Goal: Information Seeking & Learning: Learn about a topic

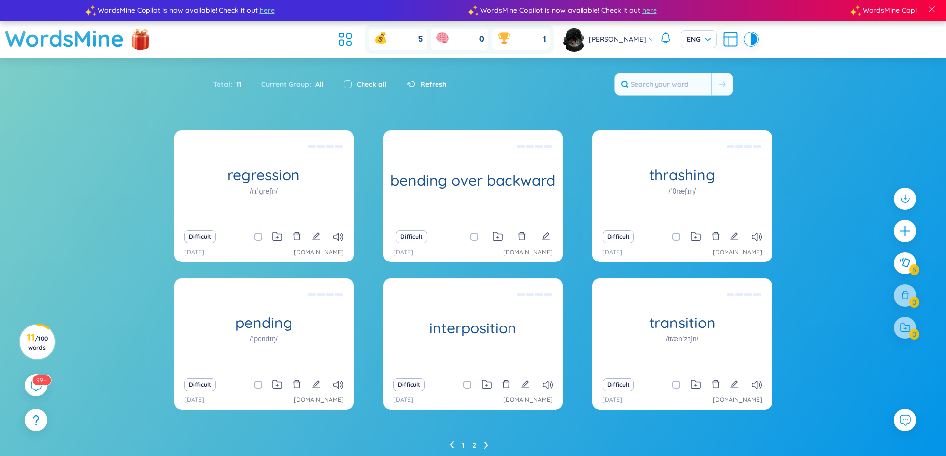
click at [473, 446] on link "2" at bounding box center [474, 445] width 4 height 15
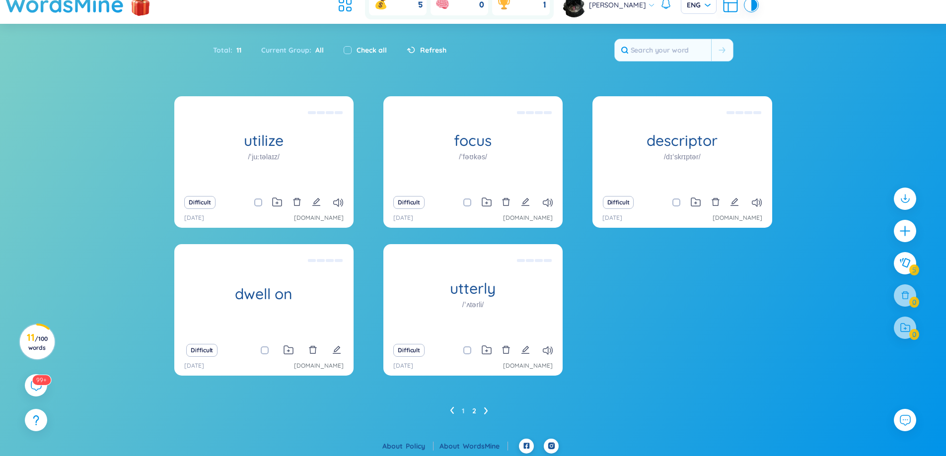
scroll to position [37, 0]
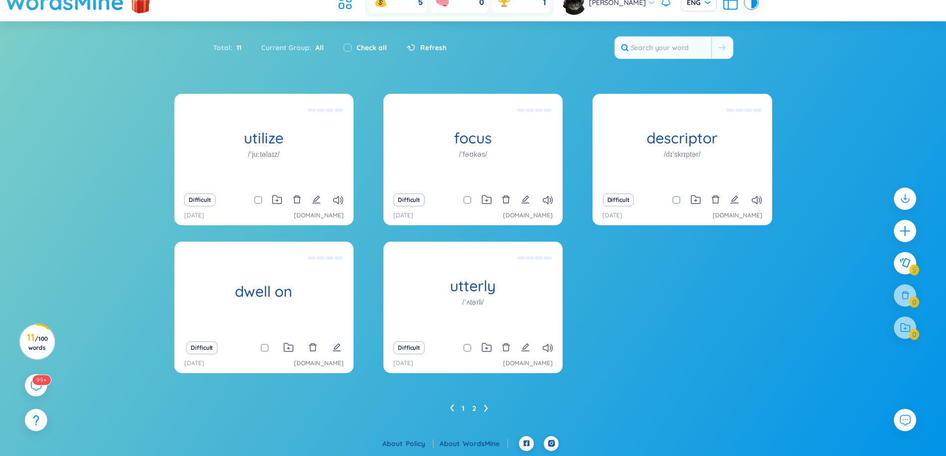
click at [462, 410] on link "1" at bounding box center [463, 408] width 2 height 15
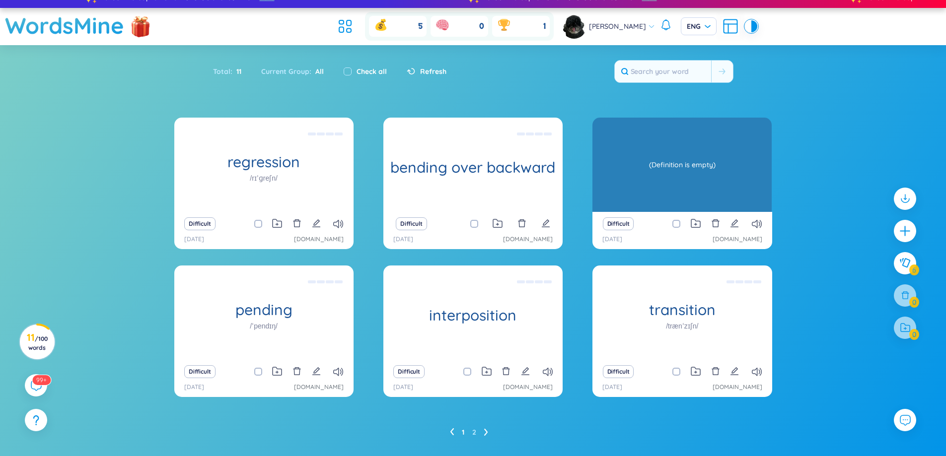
scroll to position [0, 0]
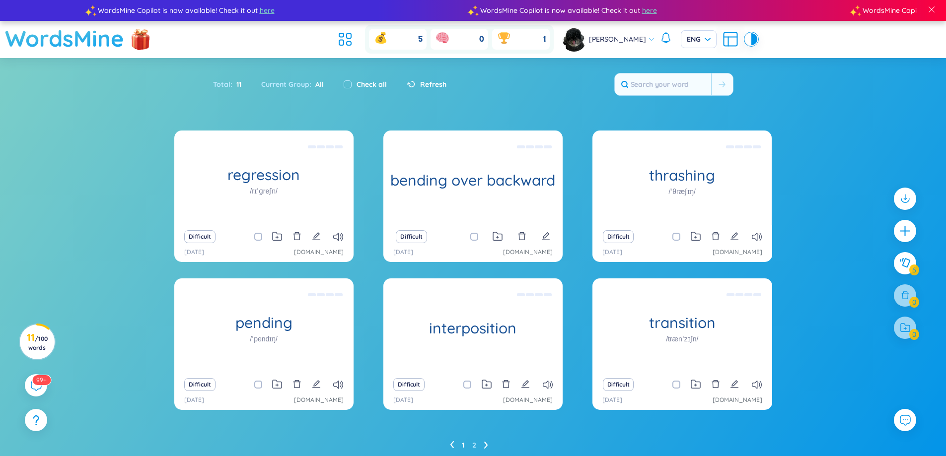
click at [46, 46] on h1 "WordsMine" at bounding box center [64, 38] width 119 height 35
click at [122, 161] on div "regression /rɪˈɡreʃn/ (Definition is empty) Difficult [DATE] [DOMAIN_NAME] bend…" at bounding box center [473, 302] width 946 height 343
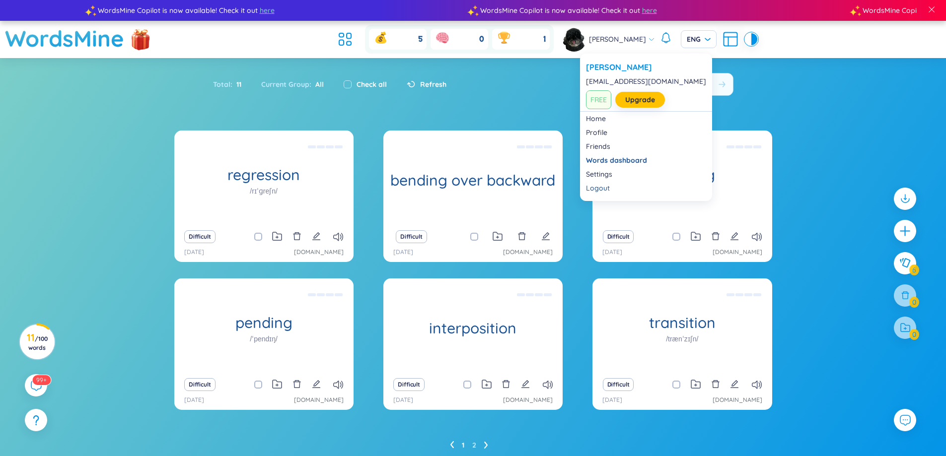
click at [607, 39] on span "[PERSON_NAME]" at bounding box center [617, 39] width 57 height 11
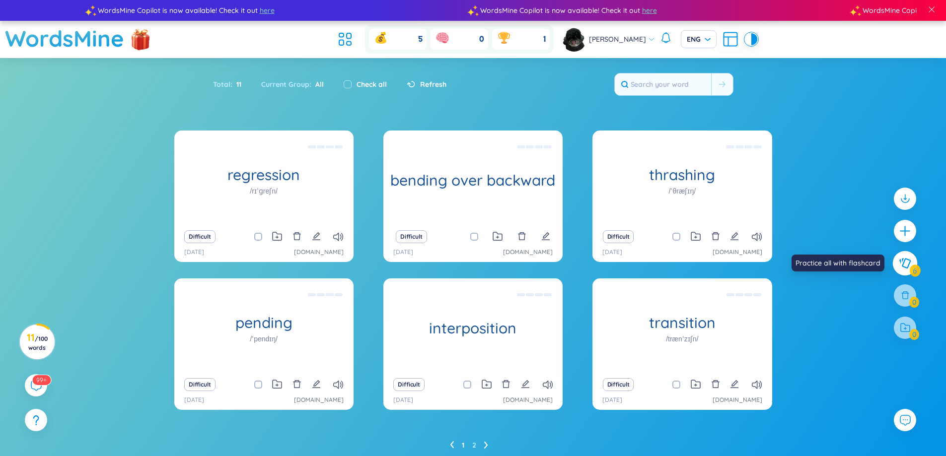
click at [905, 268] on icon at bounding box center [905, 263] width 12 height 11
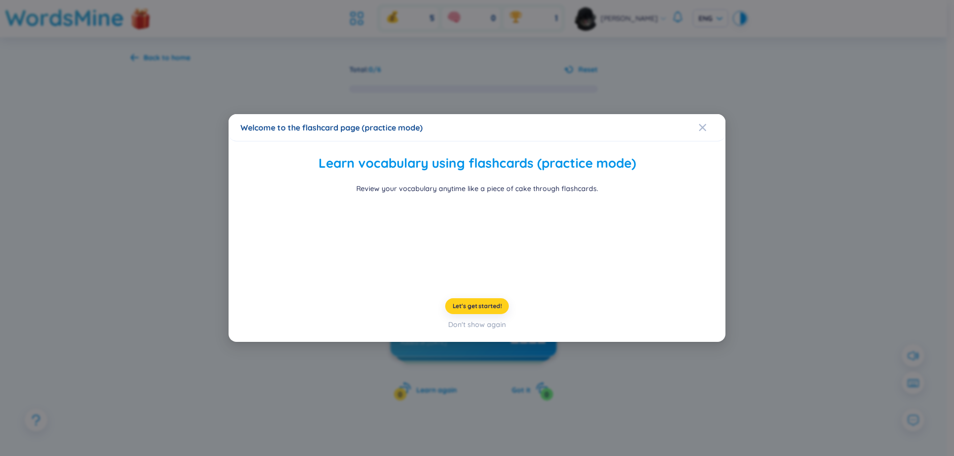
click at [466, 314] on button "Let's get started!" at bounding box center [477, 307] width 64 height 16
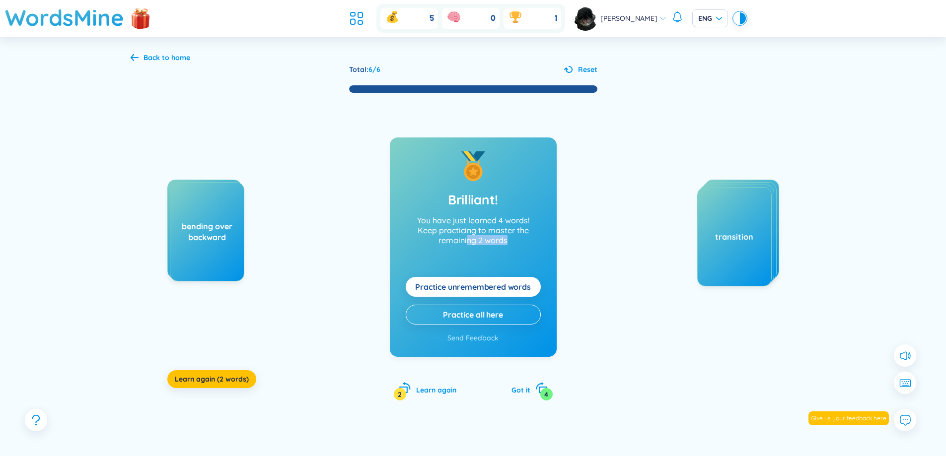
drag, startPoint x: 474, startPoint y: 262, endPoint x: 570, endPoint y: 262, distance: 96.4
click at [570, 262] on div "regression bending over backward Learn again (2 words) Brilliant! You have just…" at bounding box center [473, 257] width 685 height 327
click at [645, 273] on div "thrashing pending interposition transition" at bounding box center [704, 279] width 149 height 199
drag, startPoint x: 784, startPoint y: 203, endPoint x: 794, endPoint y: 206, distance: 10.2
click at [810, 202] on div "regression bending over backward Learn again (2 words) Brilliant! You have just…" at bounding box center [473, 257] width 685 height 327
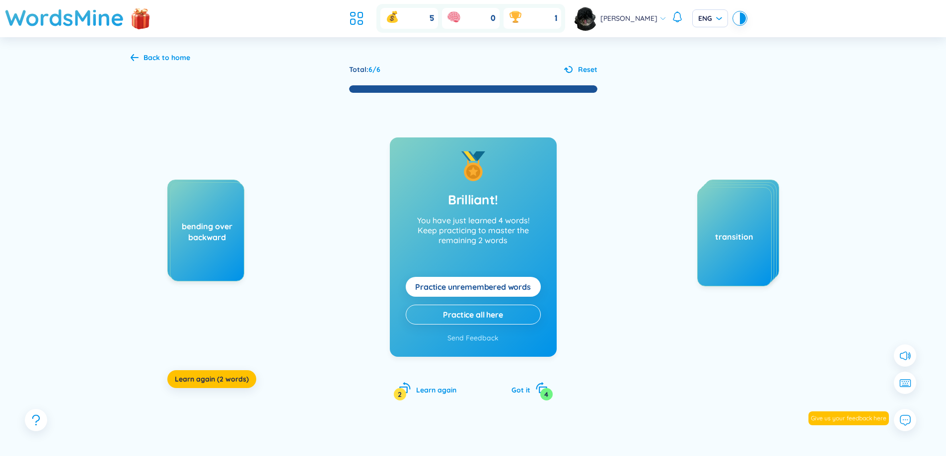
drag, startPoint x: 766, startPoint y: 162, endPoint x: 767, endPoint y: 154, distance: 7.5
click at [767, 154] on div "regression bending over backward Learn again (2 words) Brilliant! You have just…" at bounding box center [473, 257] width 685 height 327
